Goal: Task Accomplishment & Management: Manage account settings

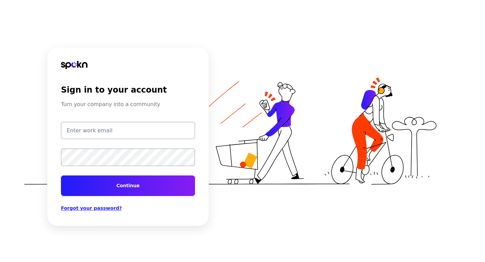
type input "test@getspokn.com"
click at [130, 187] on button "Continue" at bounding box center [128, 185] width 134 height 21
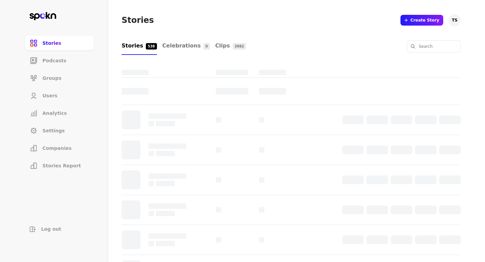
click at [62, 143] on li "Companies" at bounding box center [59, 148] width 69 height 15
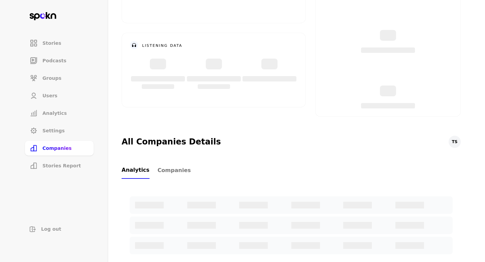
scroll to position [122, 0]
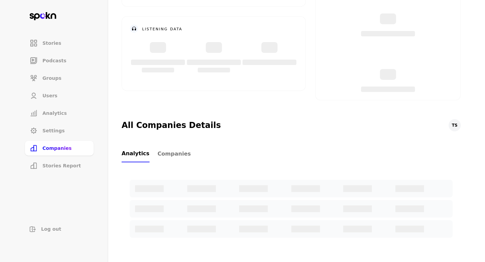
click at [179, 156] on span "Companies" at bounding box center [174, 154] width 33 height 8
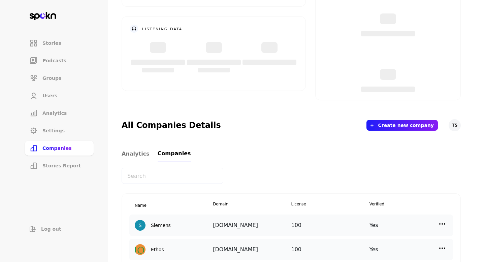
click at [196, 184] on input "text" at bounding box center [173, 176] width 102 height 16
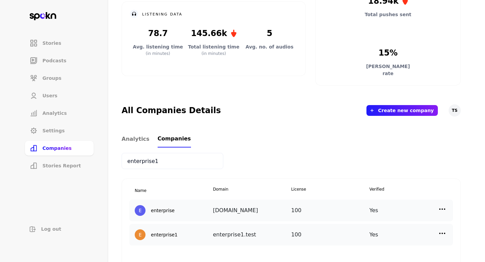
scroll to position [140, 0]
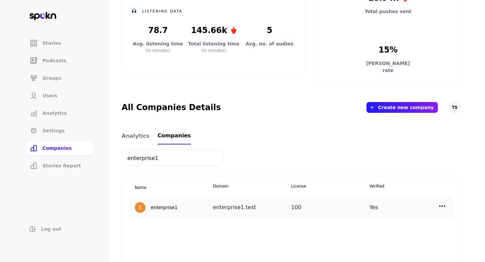
type input "enterprise1"
click at [443, 203] on img at bounding box center [442, 206] width 8 height 8
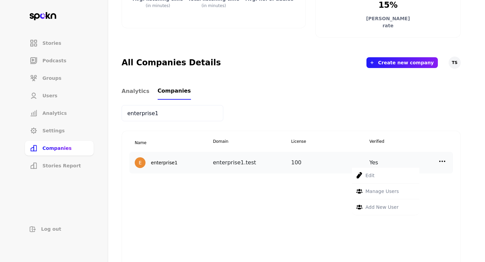
scroll to position [222, 0]
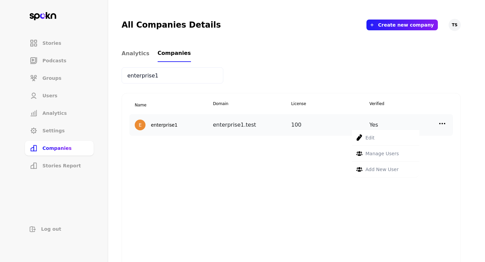
click at [371, 140] on p "Edit" at bounding box center [369, 137] width 9 height 7
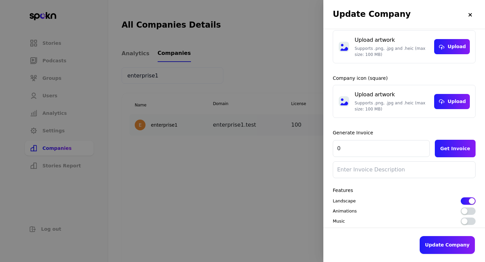
scroll to position [115, 0]
